Goal: Information Seeking & Learning: Find specific page/section

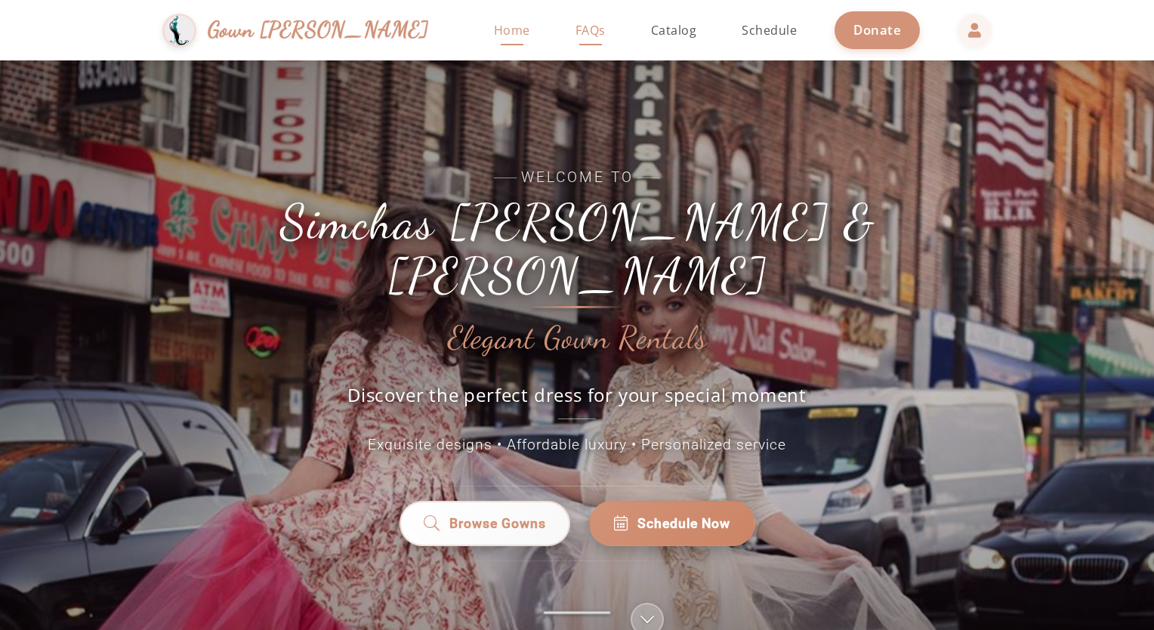
click at [575, 34] on span "FAQs" at bounding box center [590, 30] width 30 height 17
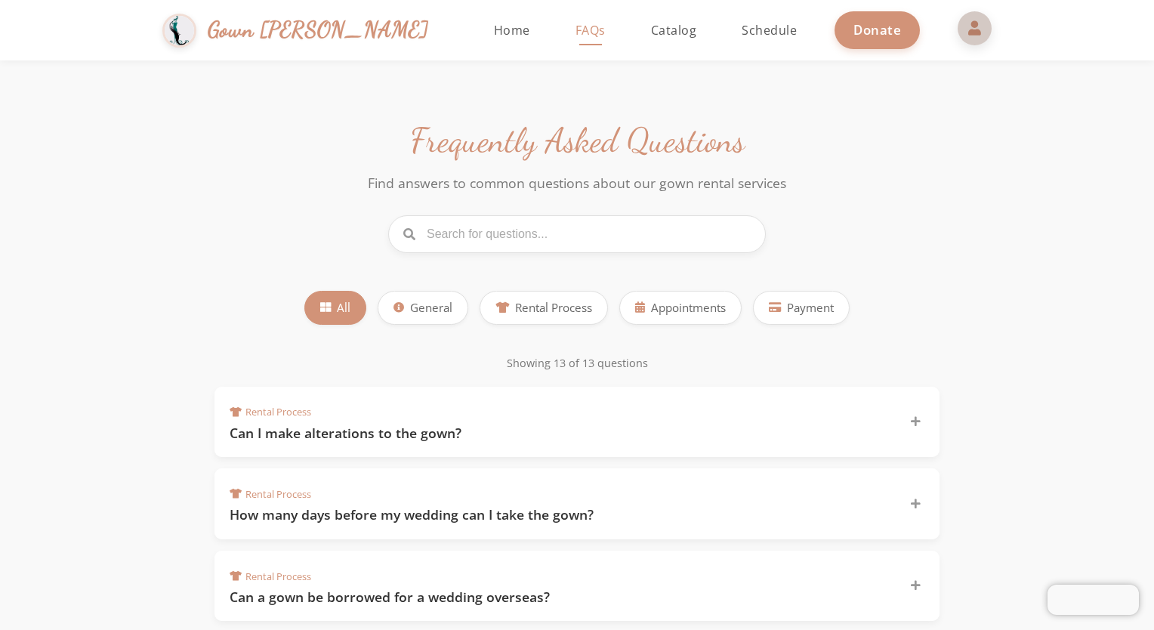
click at [956, 30] on span at bounding box center [974, 28] width 36 height 36
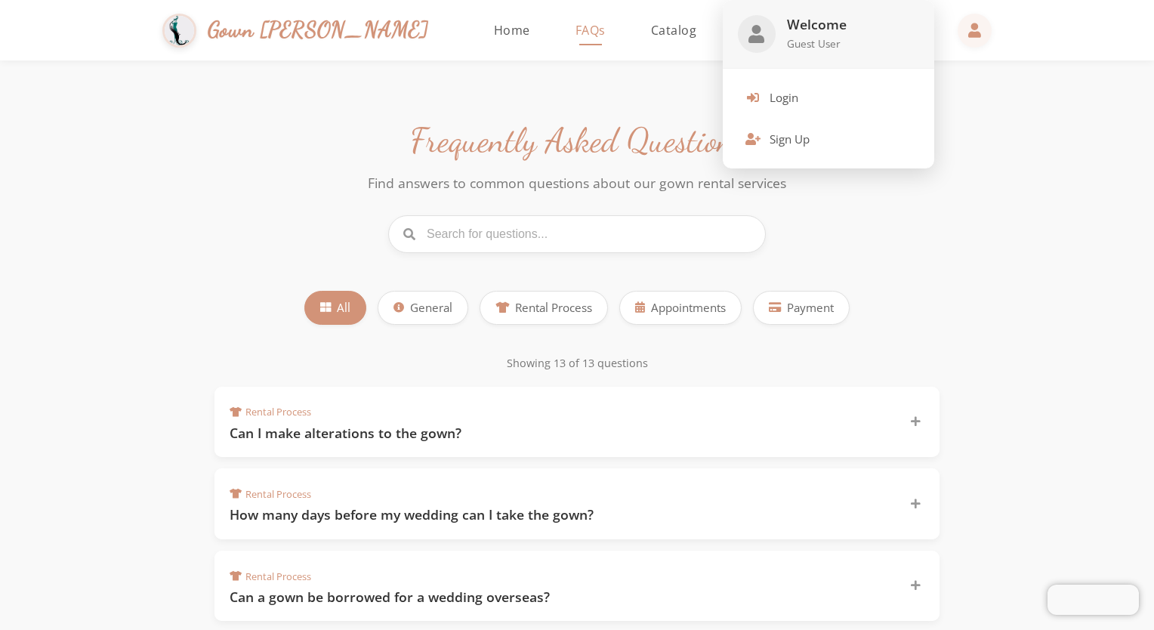
click at [282, 37] on div at bounding box center [577, 315] width 1154 height 630
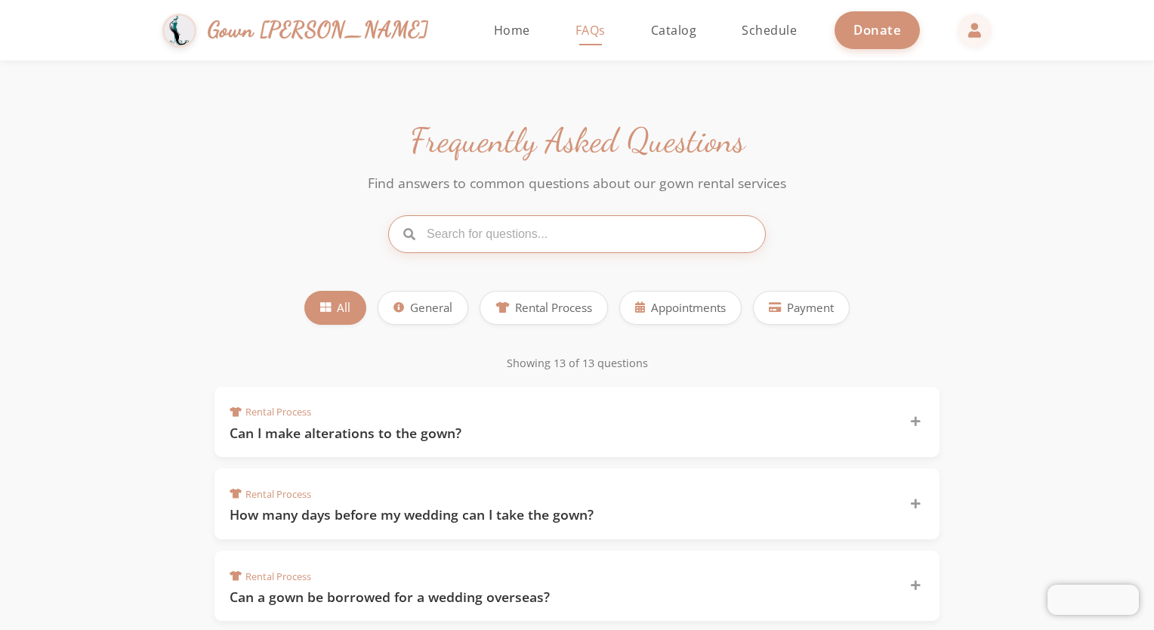
click at [458, 231] on input "text" at bounding box center [576, 234] width 377 height 38
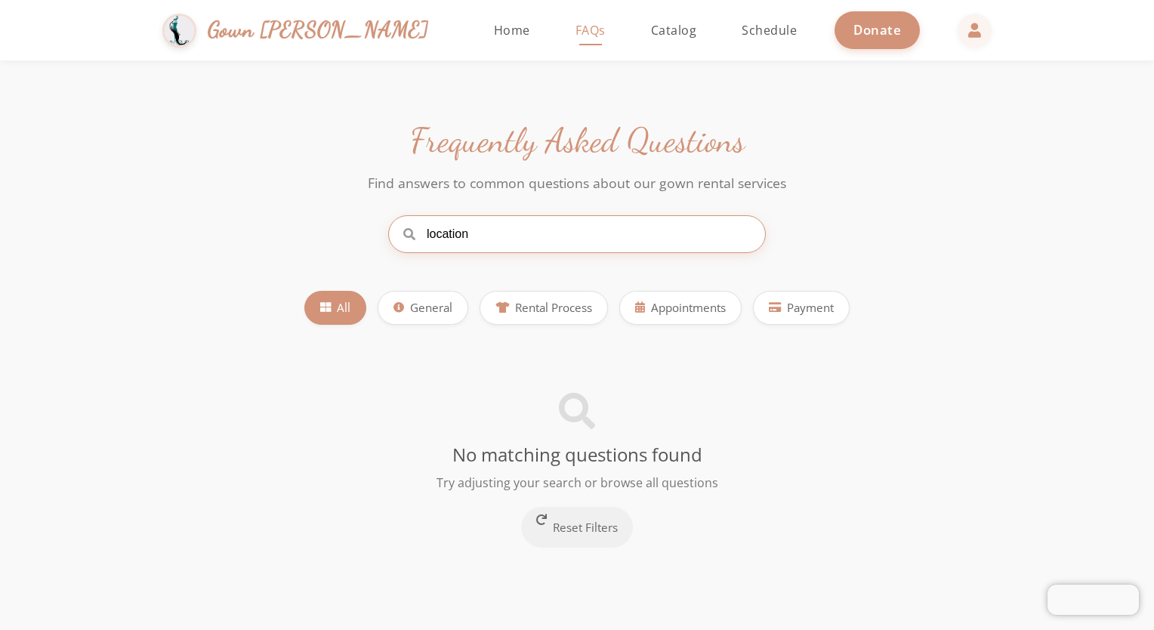
type input "location"
click at [494, 26] on span "Home" at bounding box center [512, 30] width 36 height 17
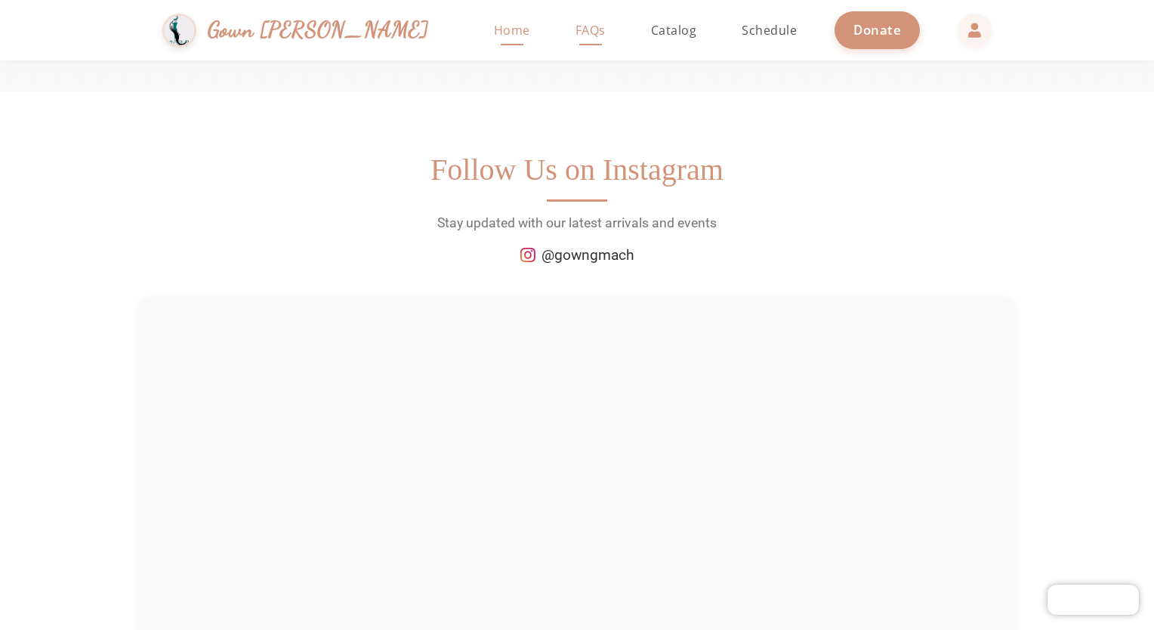
scroll to position [2169, 0]
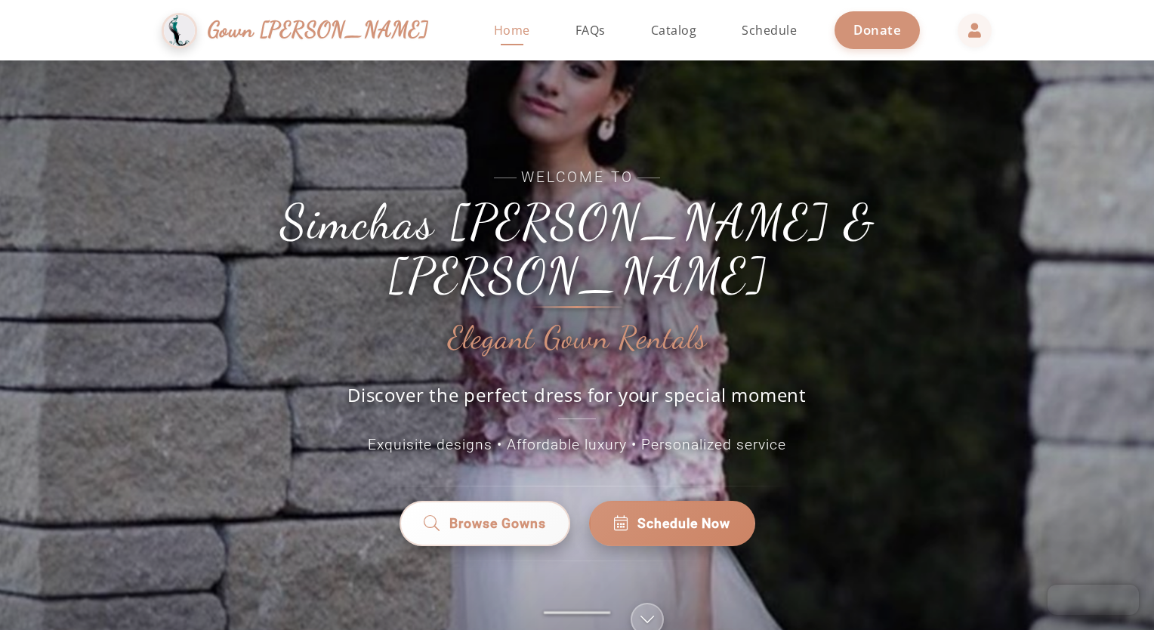
click at [265, 34] on span "Gown [PERSON_NAME]" at bounding box center [318, 30] width 221 height 32
click at [196, 32] on img at bounding box center [178, 29] width 35 height 35
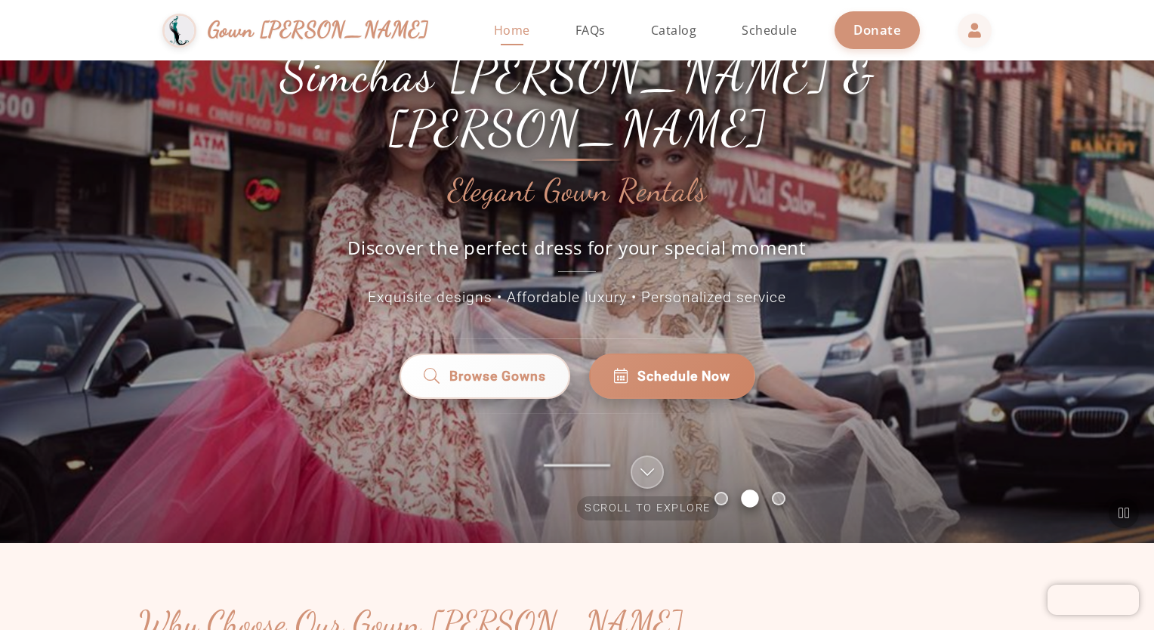
scroll to position [158, 0]
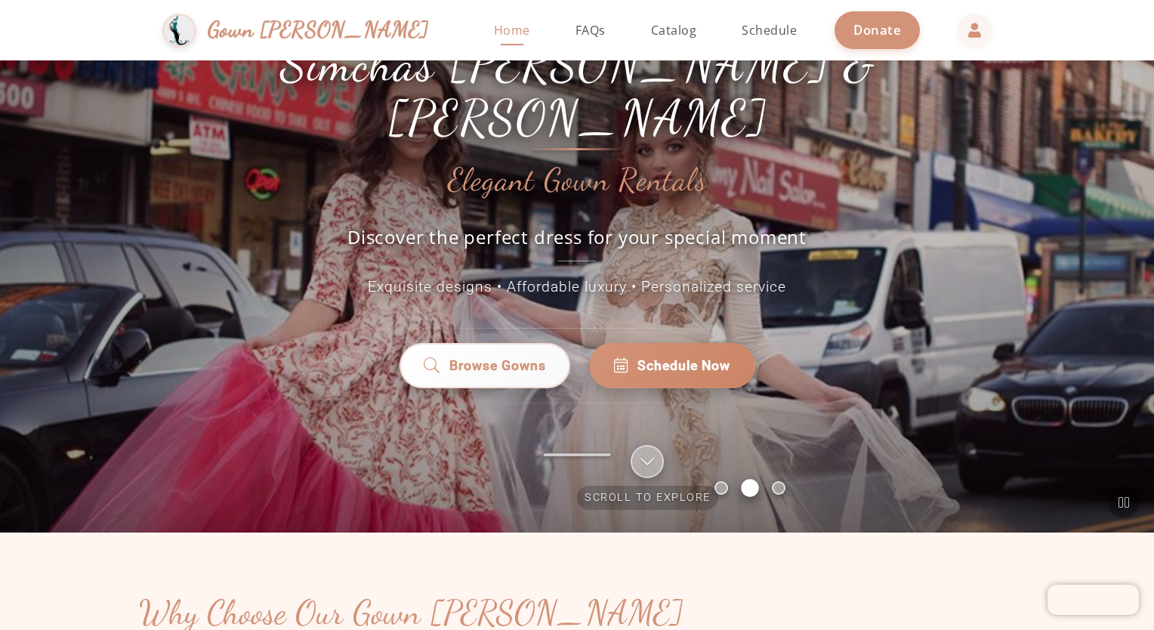
click at [655, 462] on div at bounding box center [646, 461] width 33 height 33
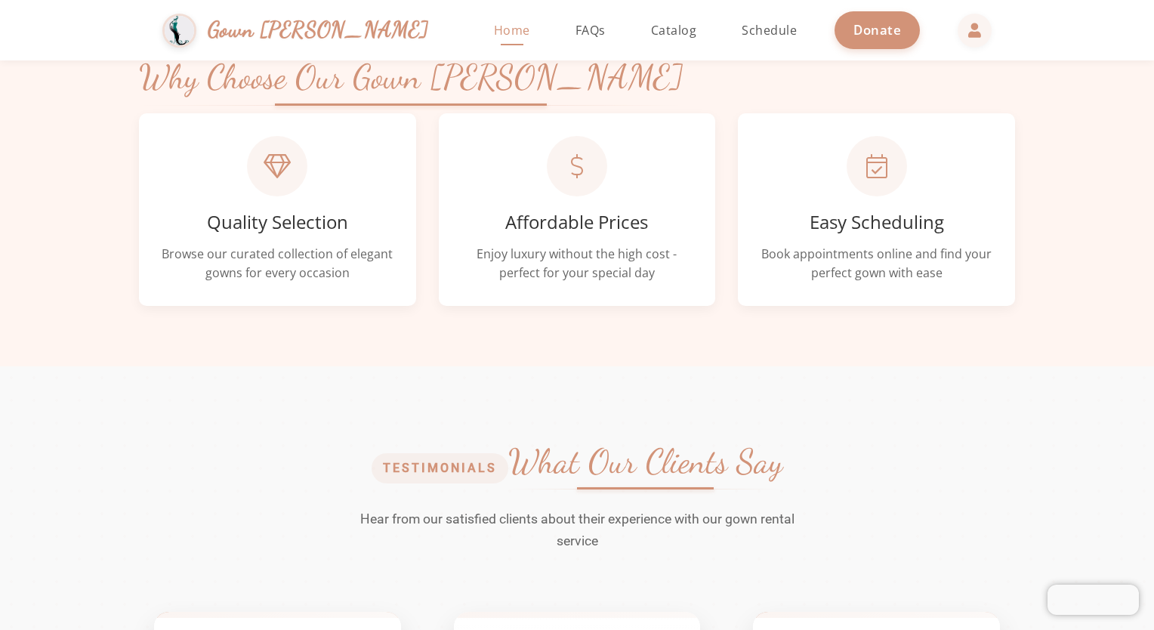
scroll to position [694, 0]
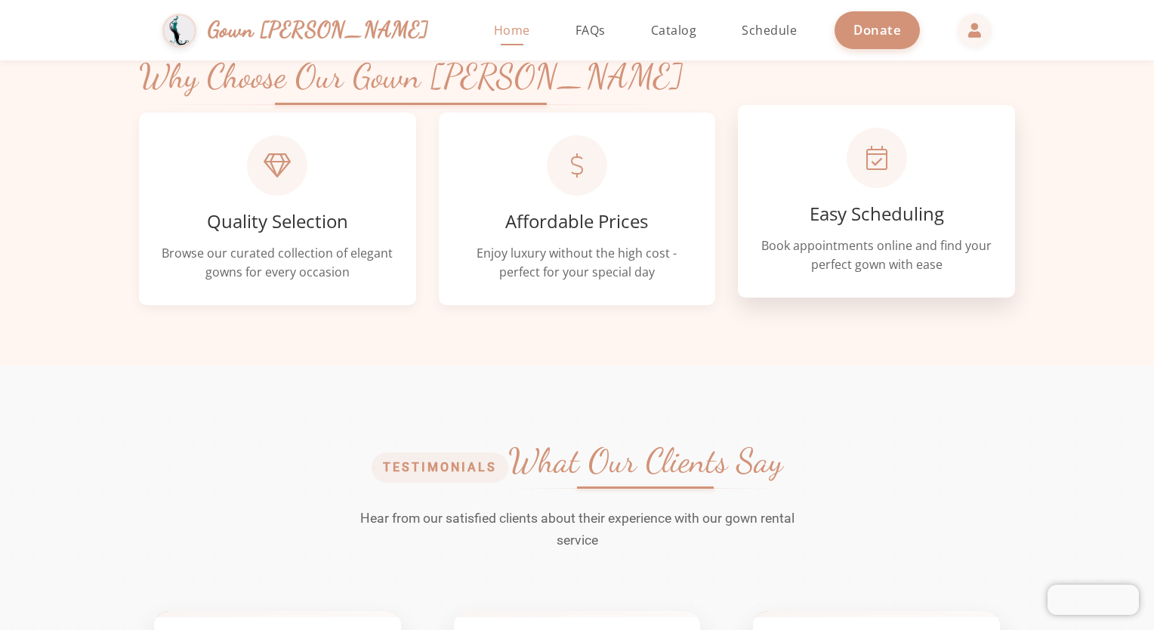
click at [969, 158] on div "Easy Scheduling Book appointments online and find your perfect gown with ease" at bounding box center [876, 201] width 277 height 193
click at [813, 228] on div "Easy Scheduling Book appointments online and find your perfect gown with ease" at bounding box center [876, 201] width 277 height 193
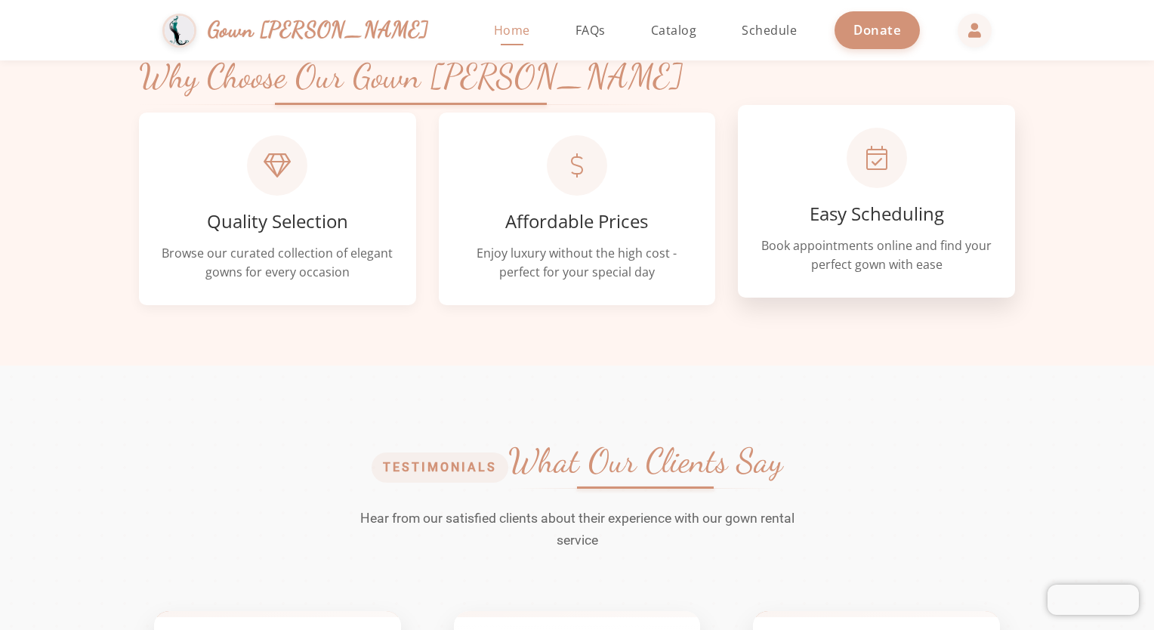
drag, startPoint x: 813, startPoint y: 228, endPoint x: 812, endPoint y: 154, distance: 74.0
click at [812, 154] on div "Easy Scheduling Book appointments online and find your perfect gown with ease" at bounding box center [876, 201] width 277 height 193
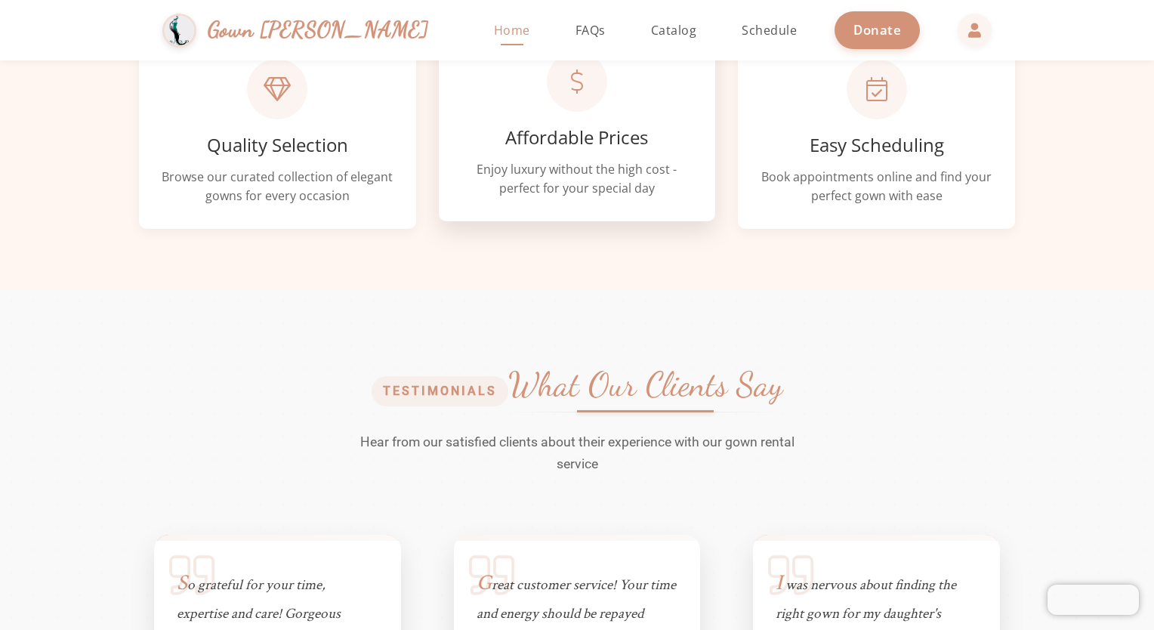
scroll to position [769, 0]
click at [627, 156] on div "Affordable Prices Enjoy luxury without the high cost - perfect for your special…" at bounding box center [577, 125] width 277 height 193
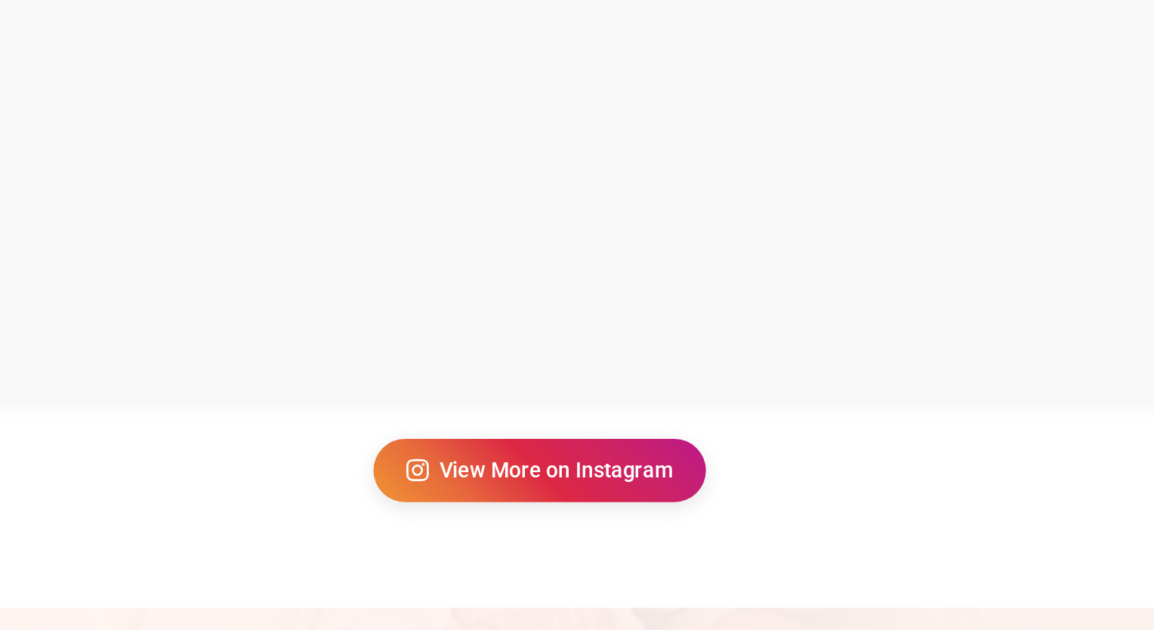
scroll to position [2872, 0]
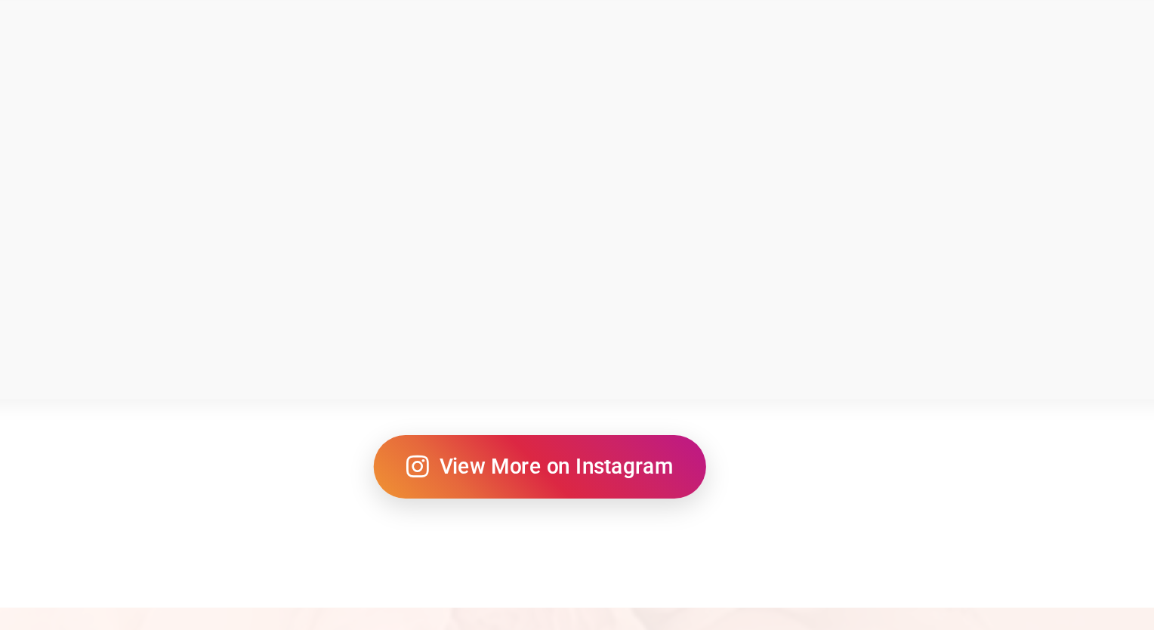
click at [584, 337] on link "View More on Instagram" at bounding box center [577, 334] width 190 height 36
